Goal: Transaction & Acquisition: Purchase product/service

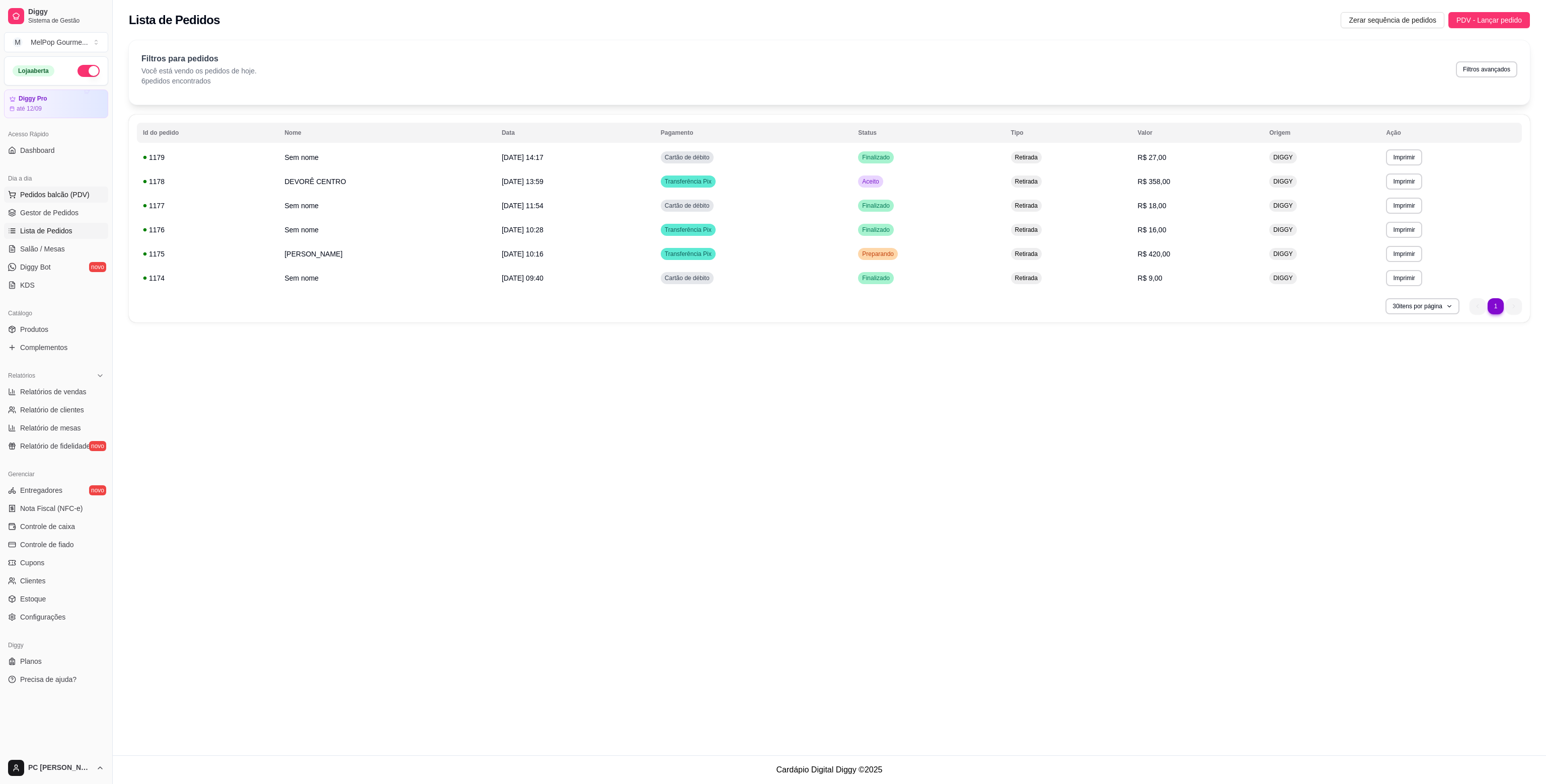
click at [44, 200] on button "Pedidos balcão (PDV)" at bounding box center [56, 195] width 104 height 16
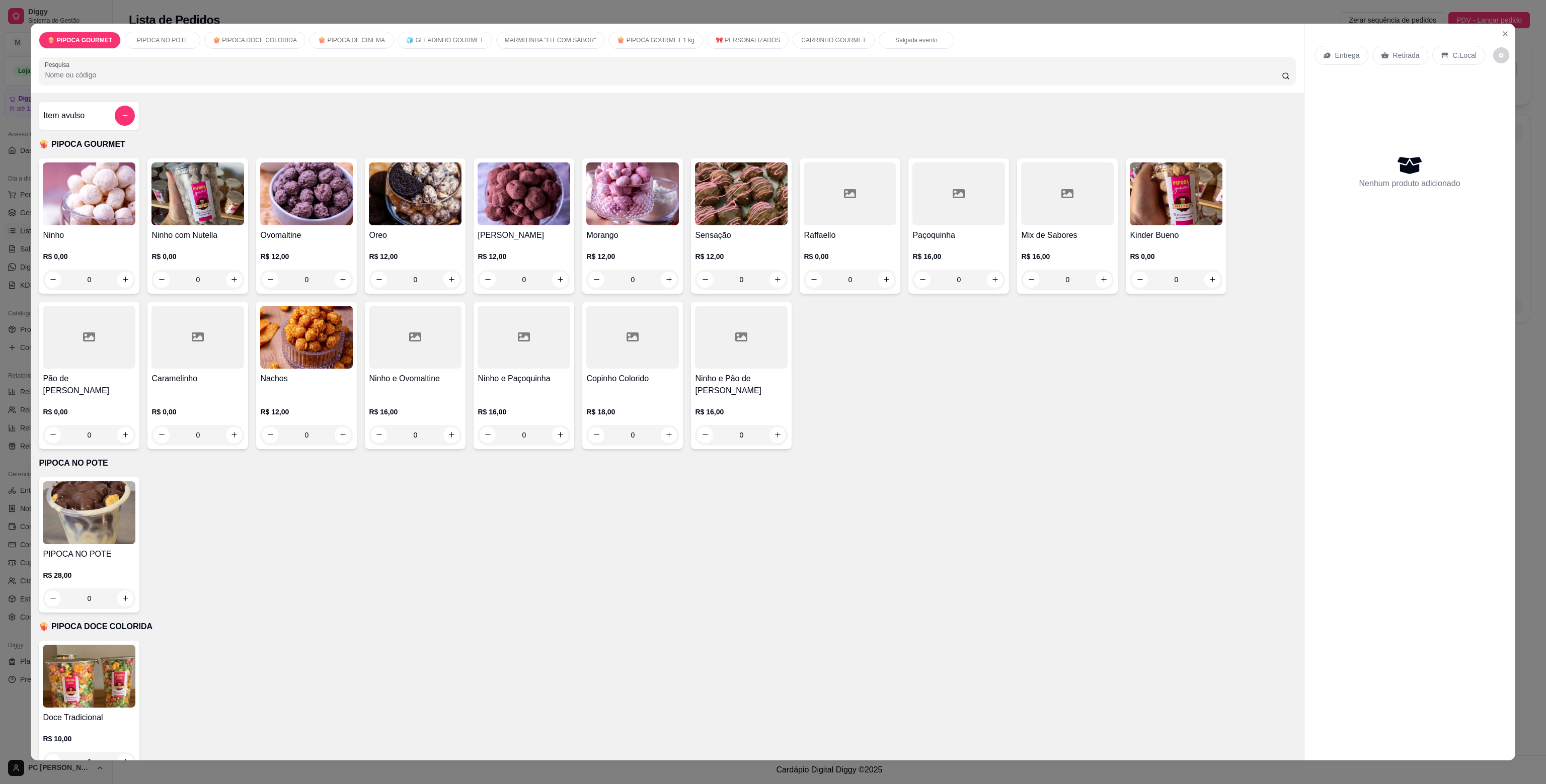
click at [406, 37] on p "🧊 GELADINHO GOURMET" at bounding box center [445, 40] width 78 height 8
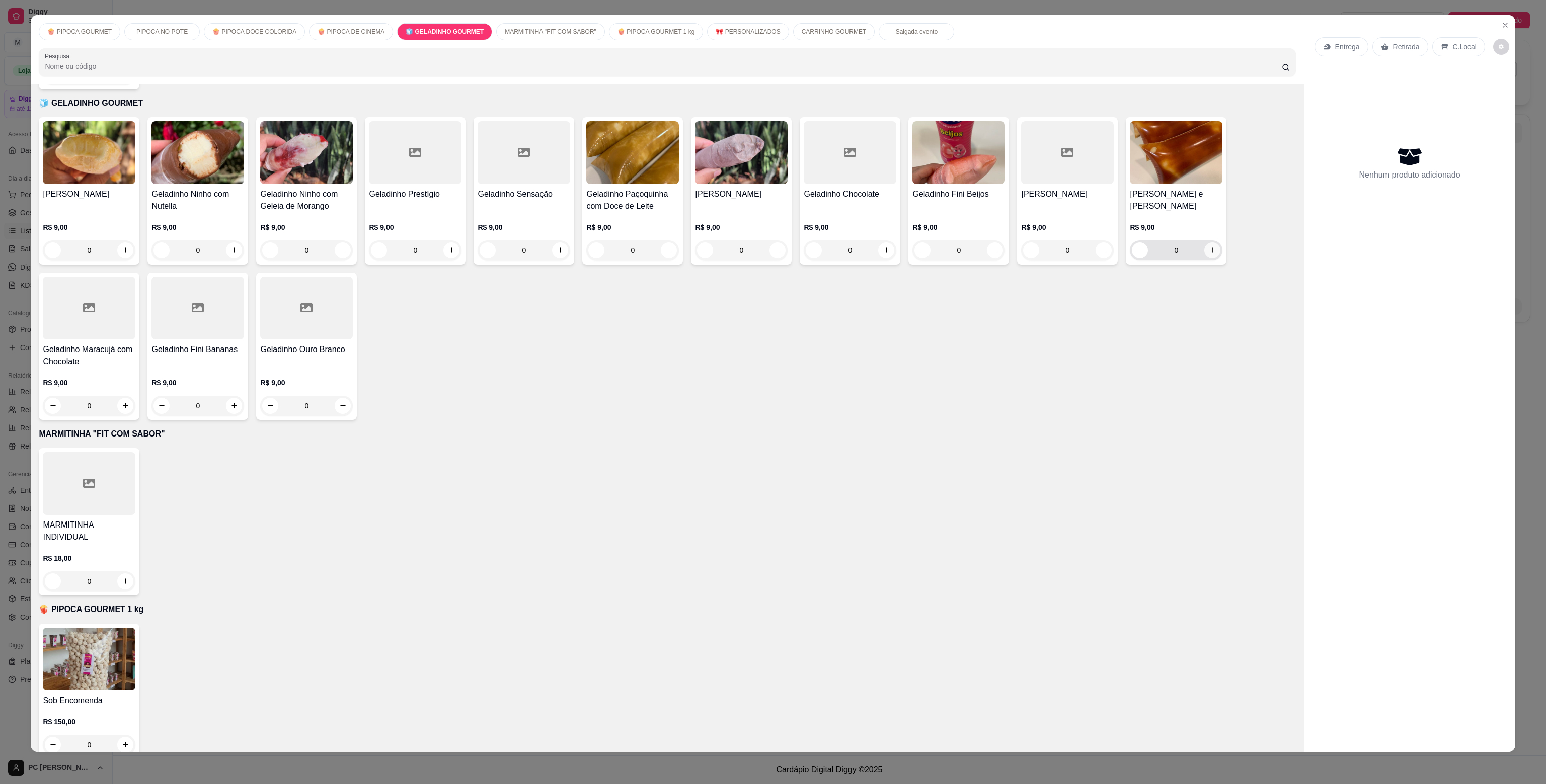
click at [1210, 247] on icon "increase-product-quantity" at bounding box center [1213, 251] width 8 height 8
type input "1"
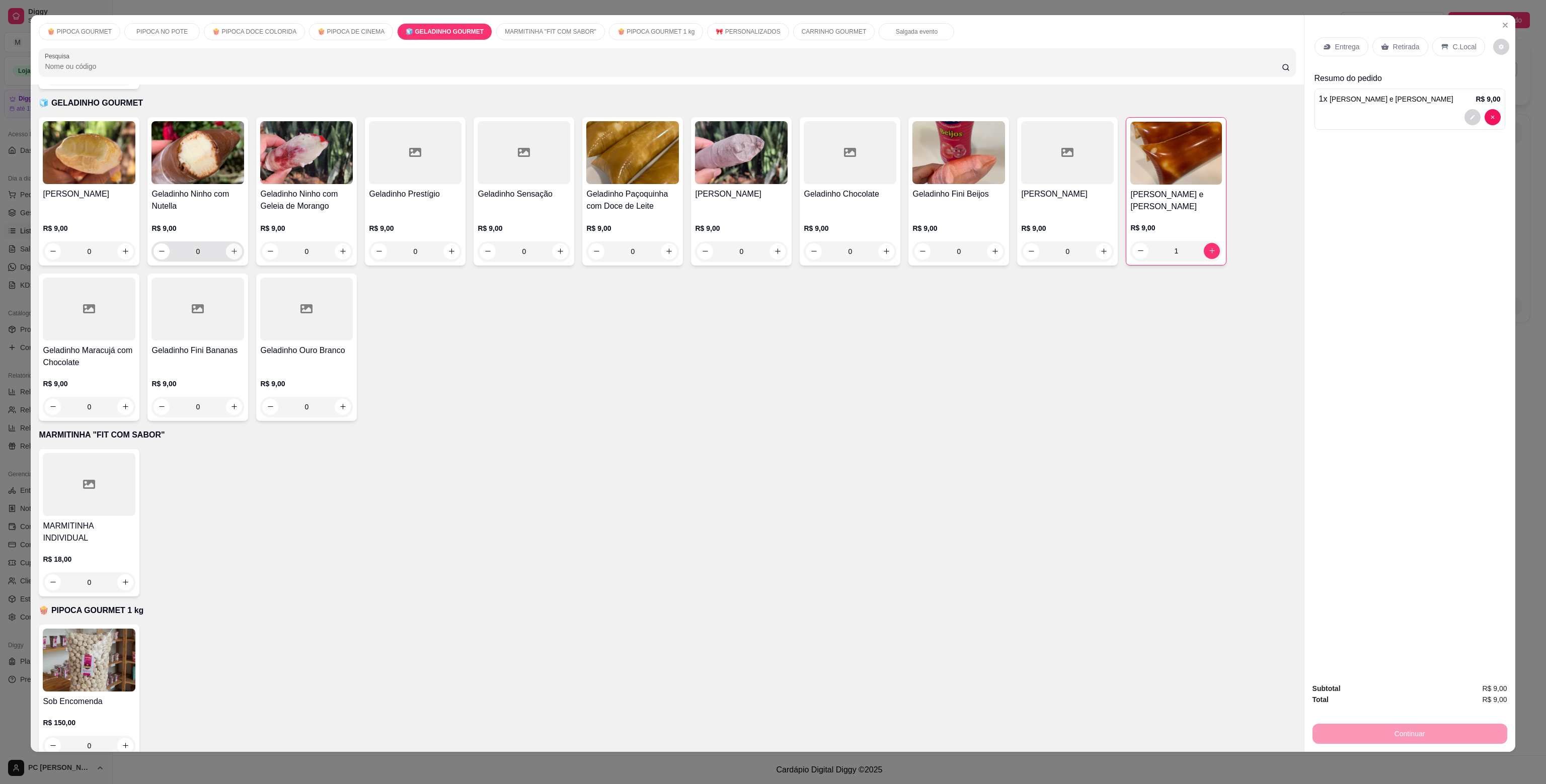
click at [230, 244] on button "increase-product-quantity" at bounding box center [234, 252] width 16 height 16
type input "1"
click at [1393, 42] on p "Retirada" at bounding box center [1406, 47] width 27 height 10
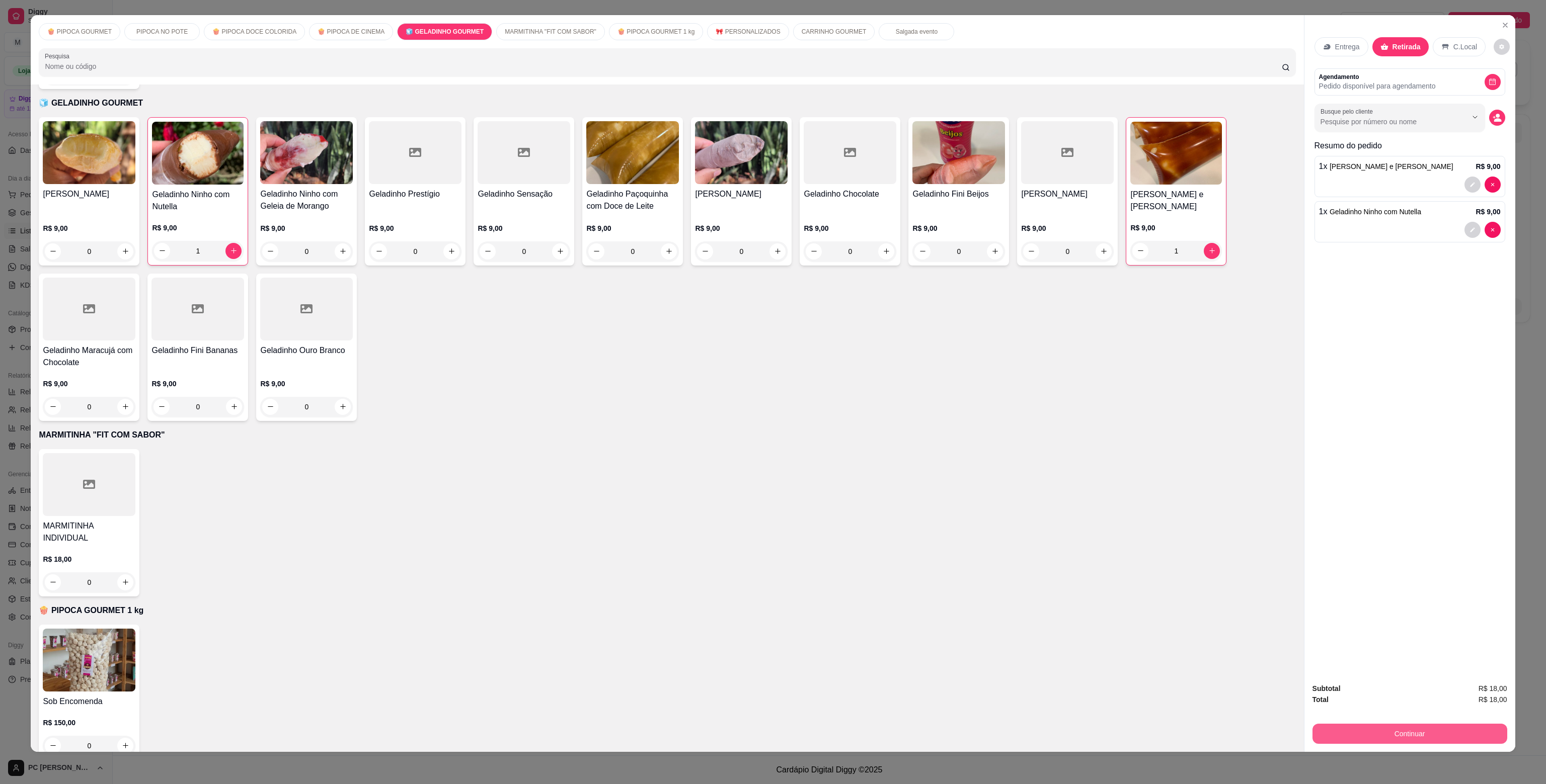
click at [1435, 734] on button "Continuar" at bounding box center [1409, 734] width 195 height 20
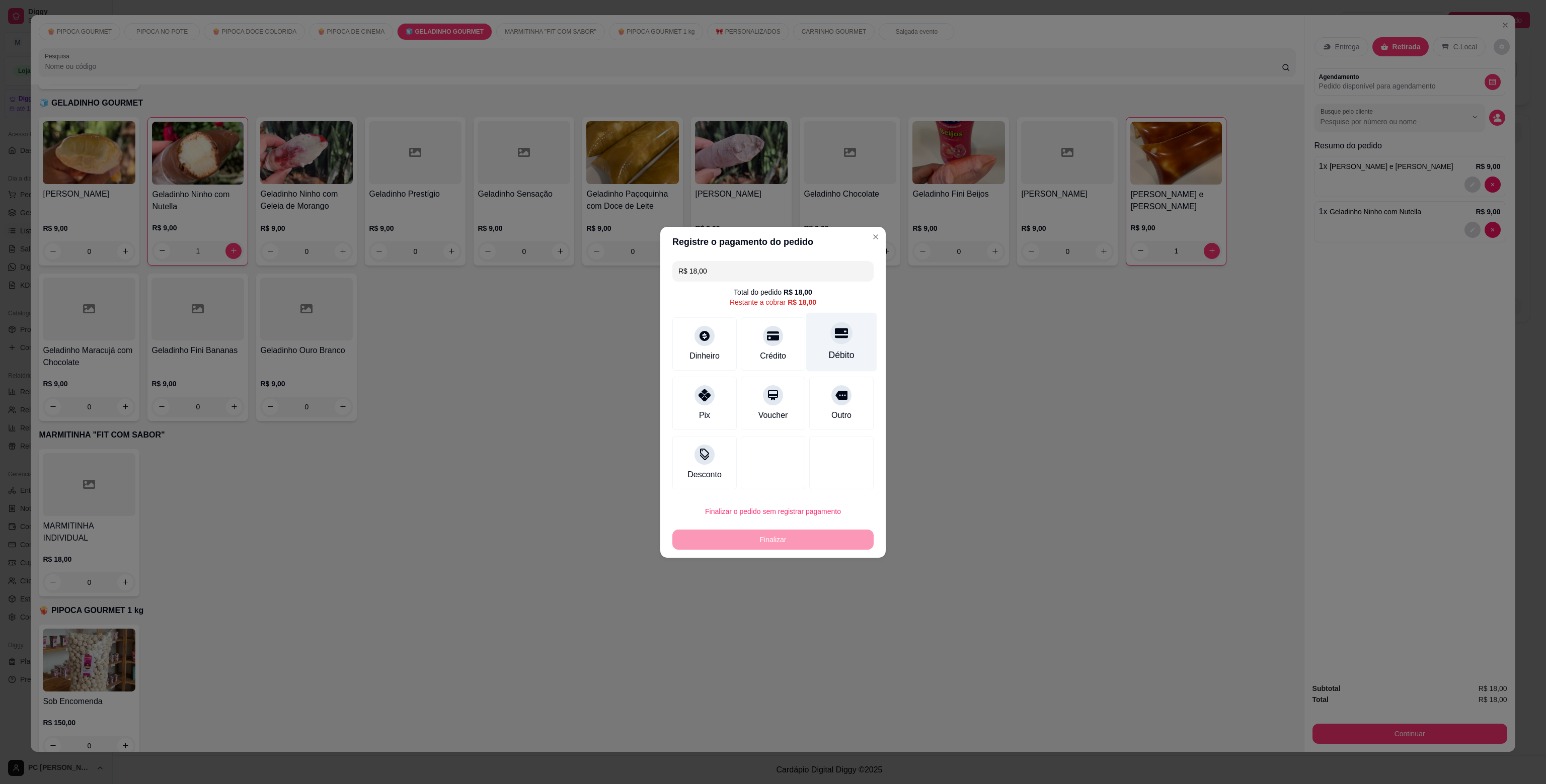
click at [836, 353] on div "Débito" at bounding box center [841, 355] width 26 height 13
type input "R$ 0,00"
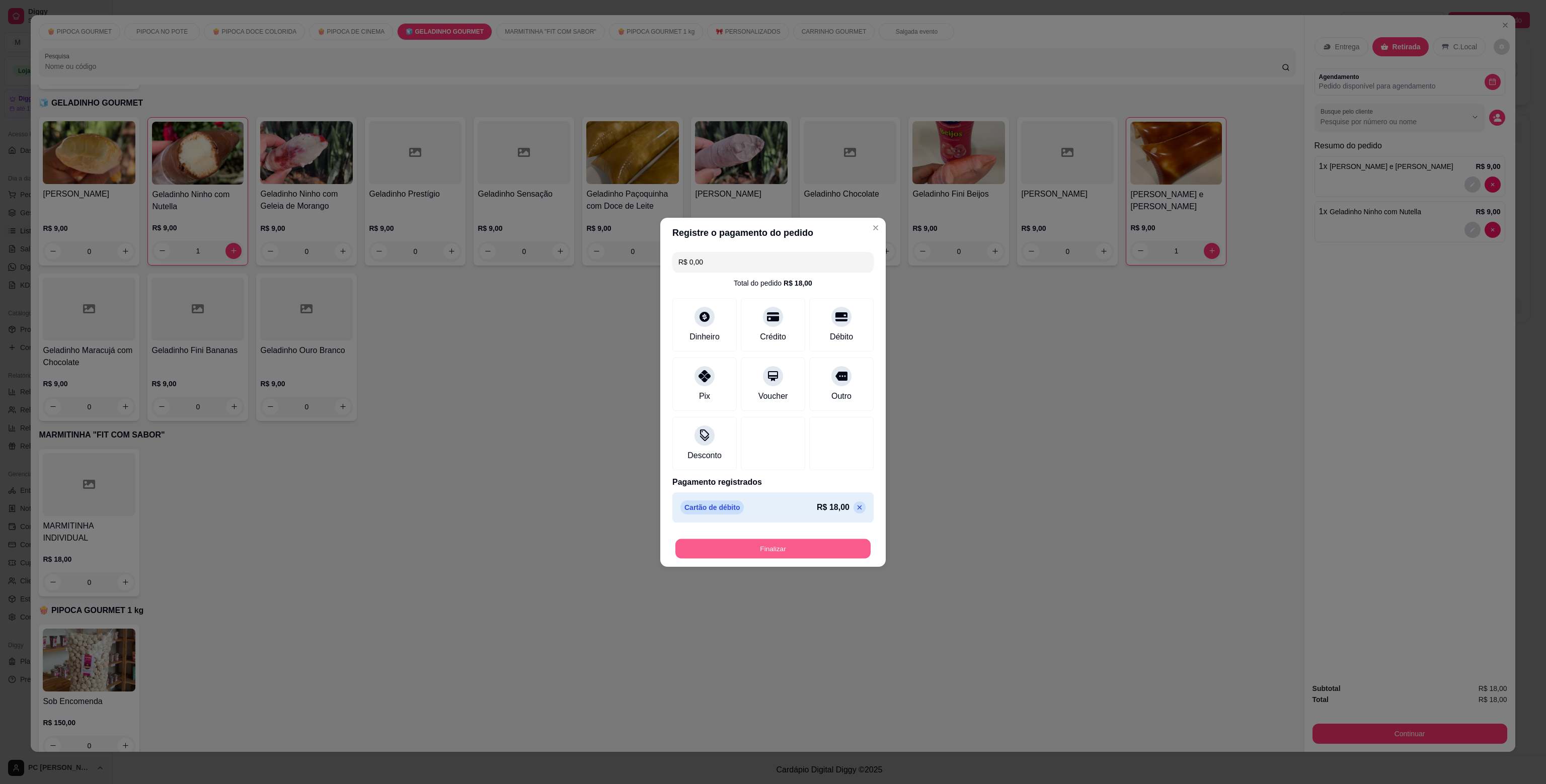
click at [761, 549] on button "Finalizar" at bounding box center [773, 549] width 196 height 20
type input "0"
type input "-R$ 18,00"
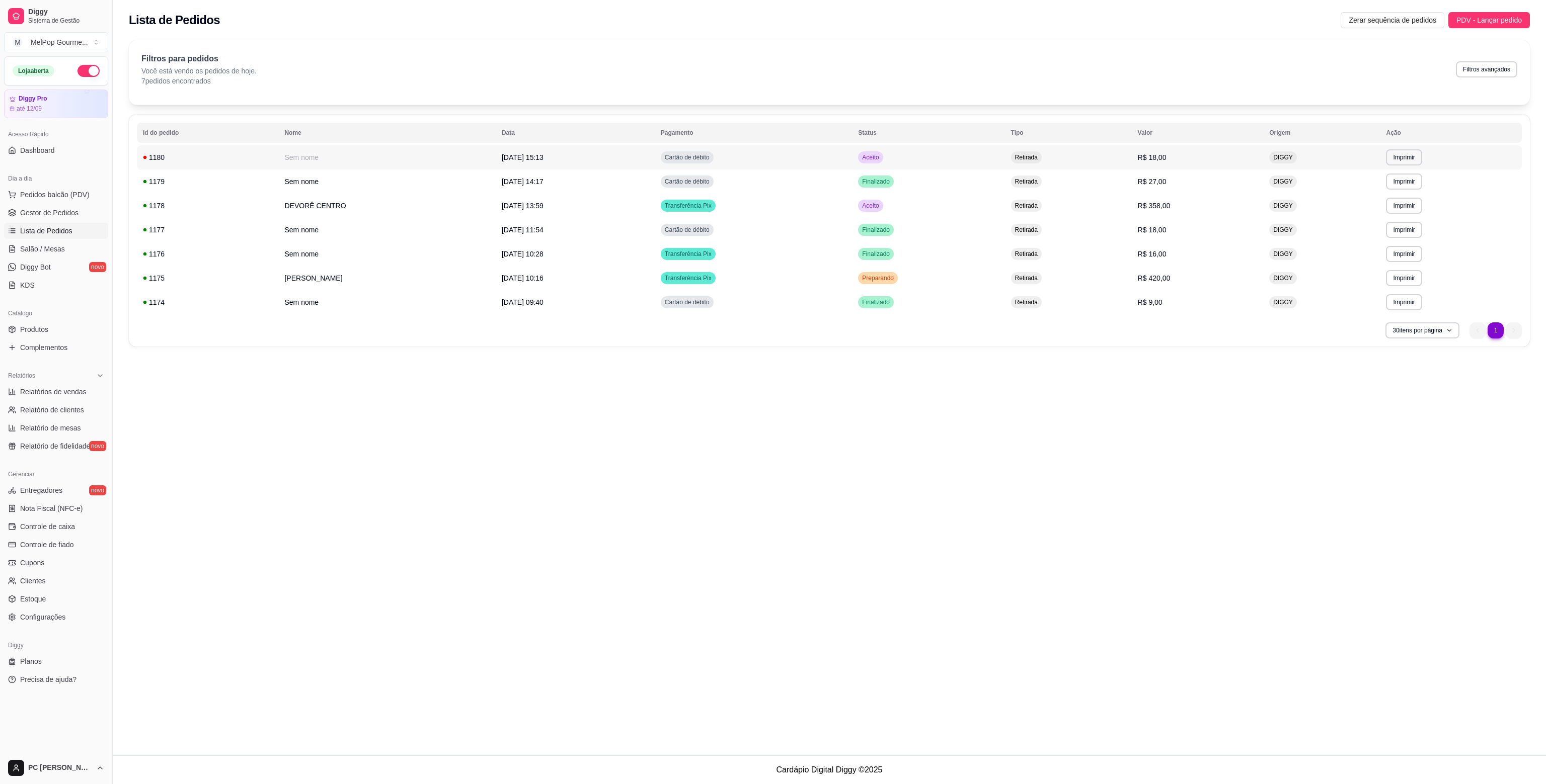
click at [836, 149] on td "Cartão de débito" at bounding box center [754, 157] width 198 height 24
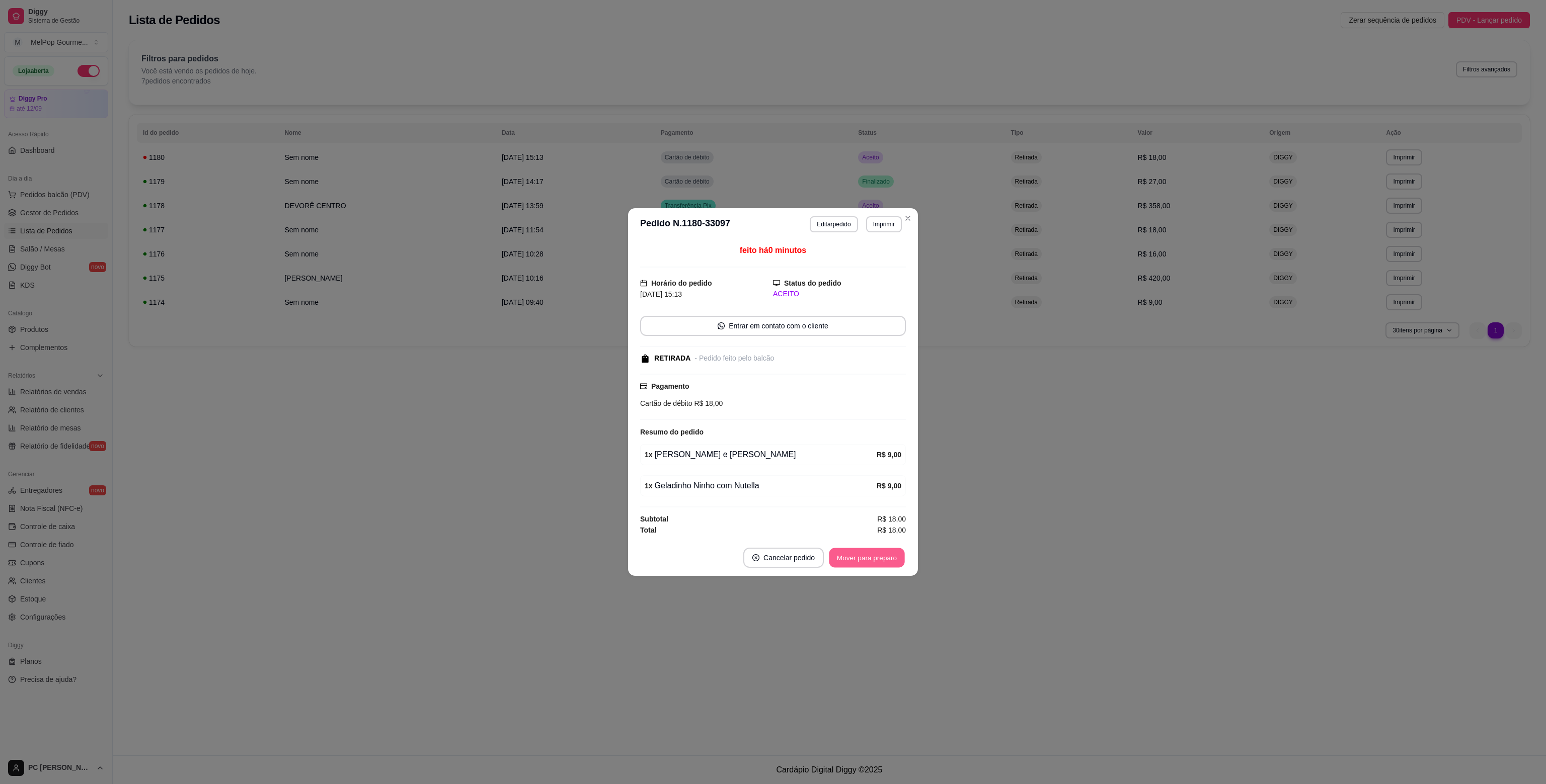
click at [872, 559] on button "Mover para preparo" at bounding box center [867, 558] width 76 height 20
click at [872, 559] on button "Mover para retirada disponível" at bounding box center [850, 557] width 111 height 20
click at [872, 559] on button "Mover para finalizado" at bounding box center [864, 558] width 81 height 20
